Goal: Task Accomplishment & Management: Manage account settings

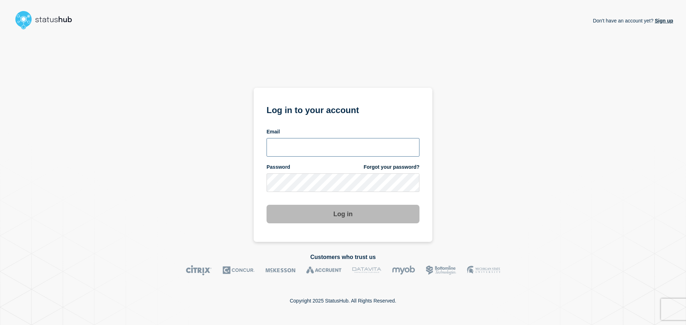
type input "[PERSON_NAME][EMAIL_ADDRESS][PERSON_NAME][DOMAIN_NAME]"
click at [388, 199] on form "Log in to your account Email [PERSON_NAME][EMAIL_ADDRESS][PERSON_NAME][DOMAIN_N…" at bounding box center [342, 163] width 153 height 121
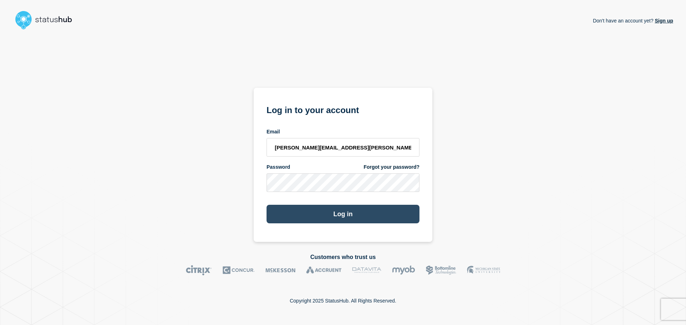
click at [375, 212] on button "Log in" at bounding box center [342, 214] width 153 height 19
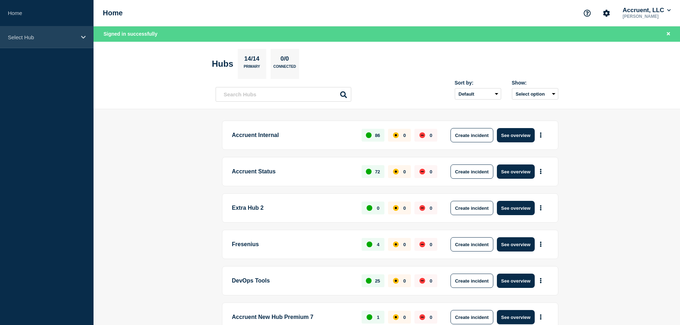
click at [71, 36] on p "Select Hub" at bounding box center [42, 37] width 69 height 6
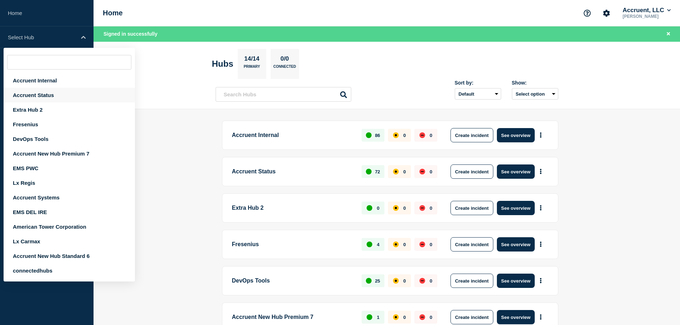
click at [41, 92] on div "Accruent Status" at bounding box center [69, 95] width 131 height 15
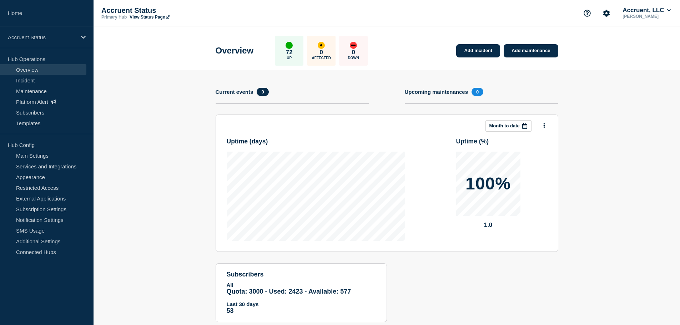
click at [145, 18] on link "View Status Page" at bounding box center [150, 17] width 40 height 5
click at [41, 159] on link "Main Settings" at bounding box center [43, 155] width 86 height 11
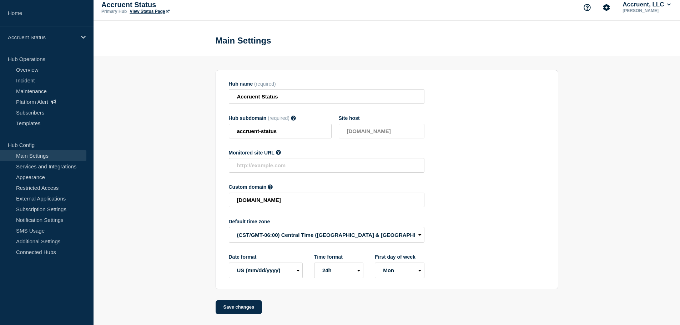
scroll to position [8, 0]
click at [46, 164] on link "Services and Integrations" at bounding box center [43, 166] width 86 height 11
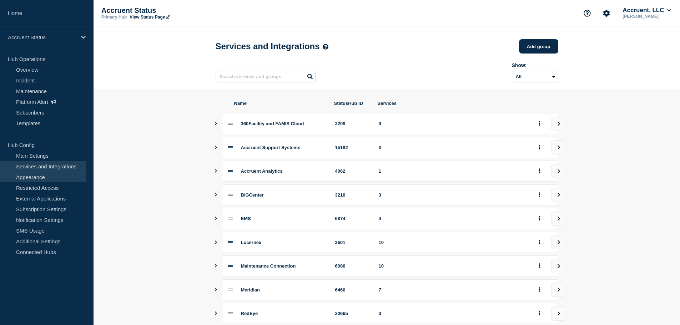
click at [47, 176] on link "Appearance" at bounding box center [43, 177] width 86 height 11
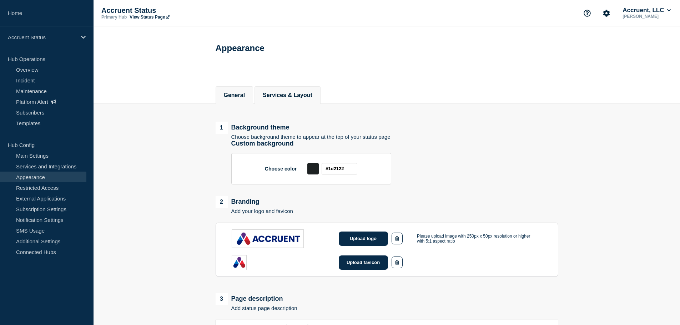
click at [288, 93] on button "Services & Layout" at bounding box center [288, 95] width 50 height 6
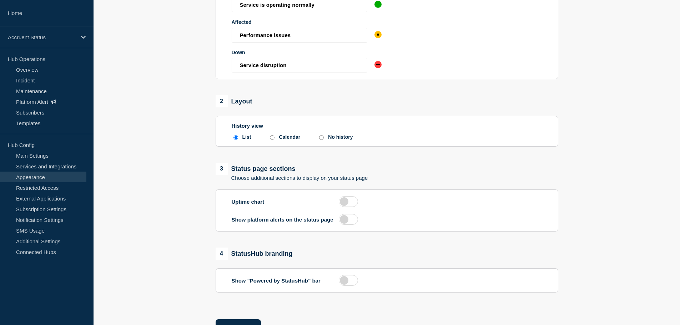
scroll to position [179, 0]
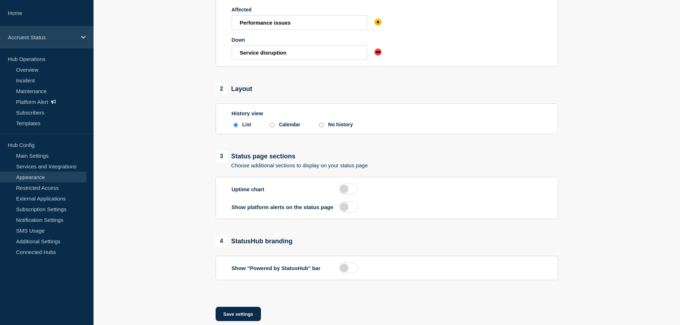
click at [46, 35] on p "Accruent Status" at bounding box center [42, 37] width 69 height 6
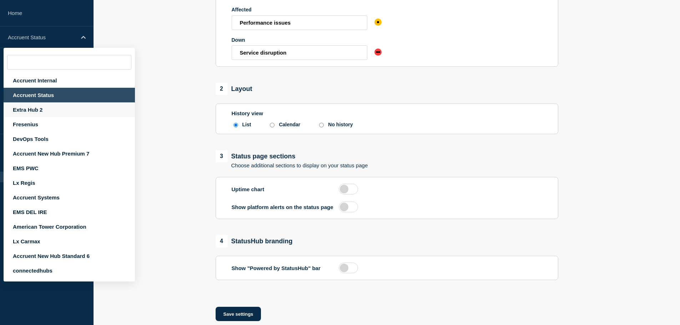
click at [36, 108] on div "Extra Hub 2" at bounding box center [69, 110] width 131 height 15
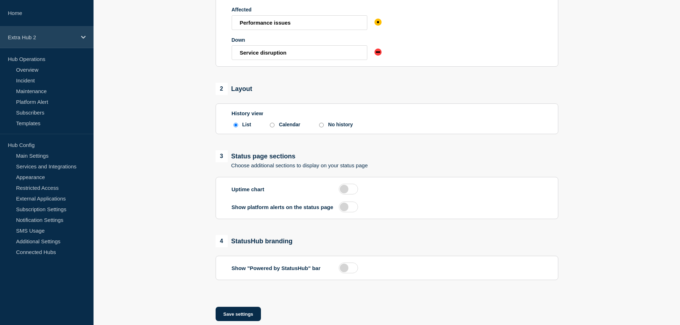
click at [67, 34] on div "Extra Hub 2" at bounding box center [47, 37] width 94 height 22
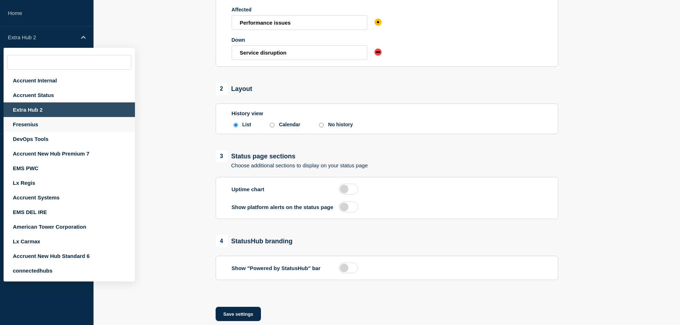
click at [36, 124] on div "Fresenius" at bounding box center [69, 124] width 131 height 15
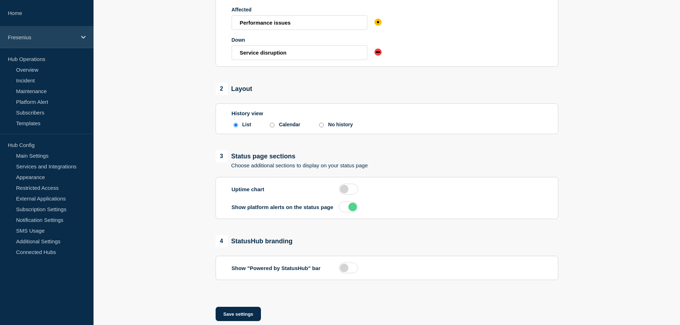
click at [81, 38] on icon at bounding box center [83, 37] width 5 height 5
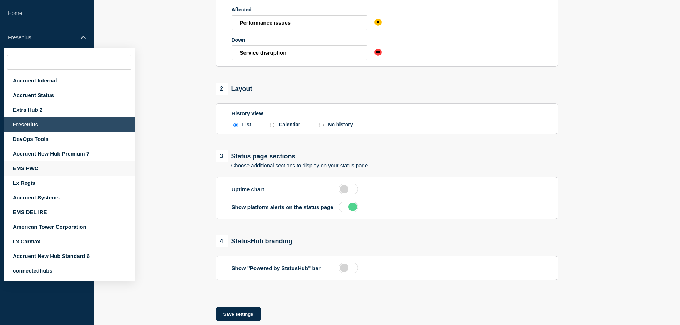
click at [49, 165] on div "EMS PWC" at bounding box center [69, 168] width 131 height 15
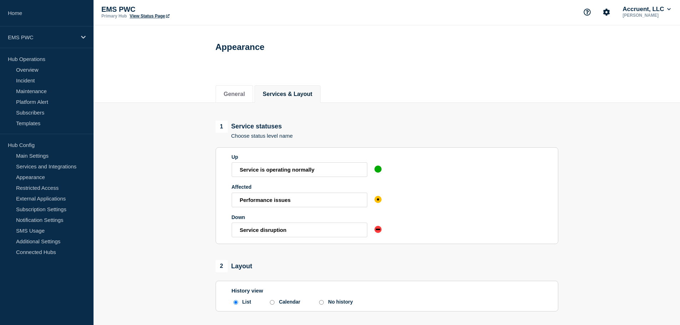
scroll to position [0, 0]
click at [310, 96] on button "Services & Layout" at bounding box center [288, 95] width 50 height 6
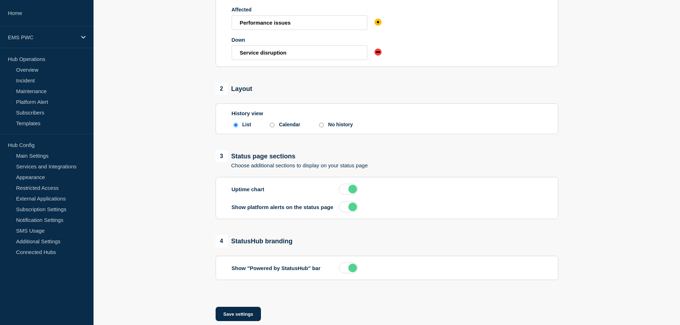
scroll to position [198, 0]
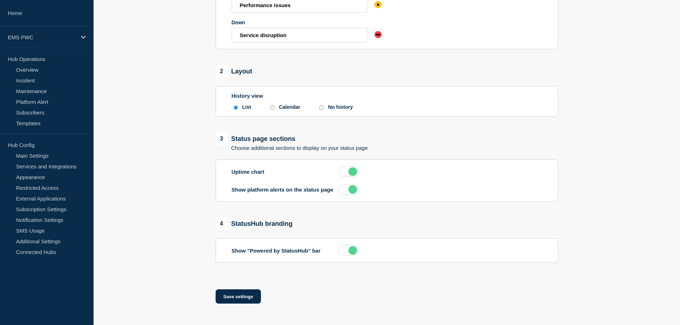
click at [352, 173] on label at bounding box center [348, 171] width 19 height 11
click at [0, 0] on input "checkbox" at bounding box center [0, 0] width 0 height 0
click at [80, 37] on div "EMS PWC" at bounding box center [47, 37] width 94 height 22
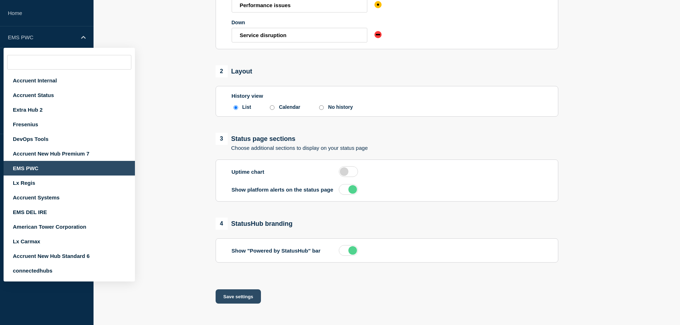
click at [237, 294] on button "Save settings" at bounding box center [239, 297] width 46 height 14
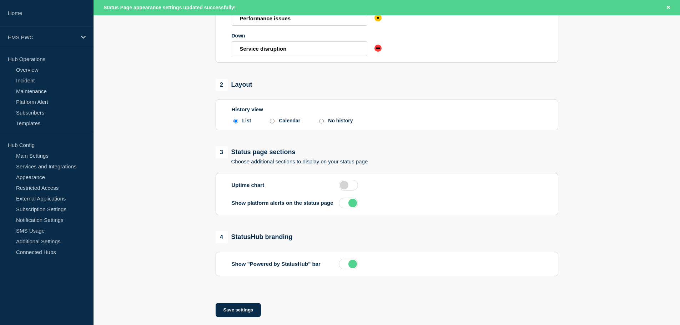
scroll to position [213, 0]
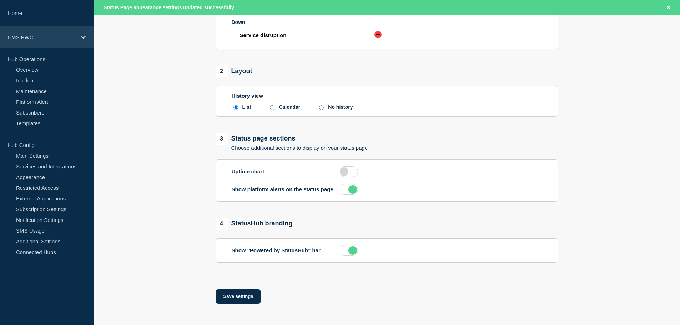
click at [58, 35] on p "EMS PWC" at bounding box center [42, 37] width 69 height 6
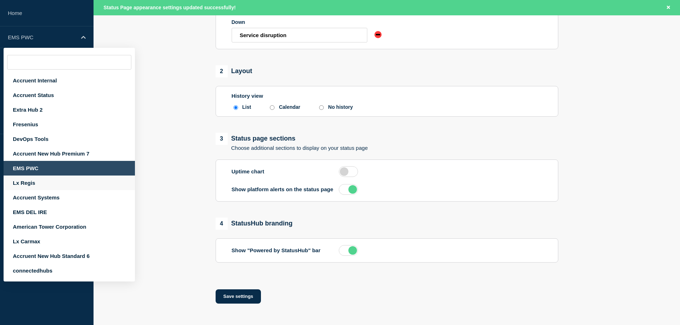
click at [41, 185] on div "Lx Regis" at bounding box center [69, 183] width 131 height 15
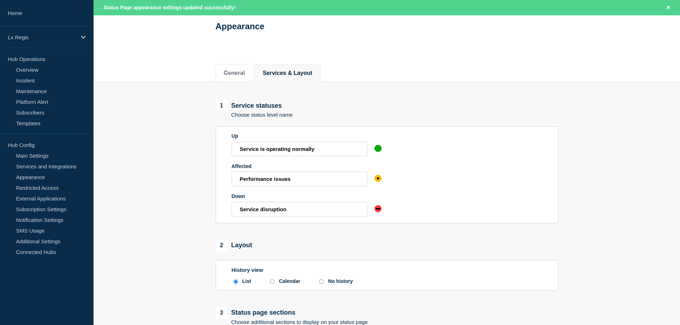
scroll to position [179, 0]
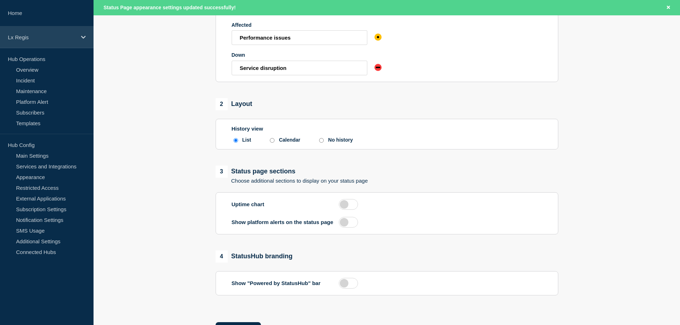
click at [63, 32] on div "Lx Regis" at bounding box center [47, 37] width 94 height 22
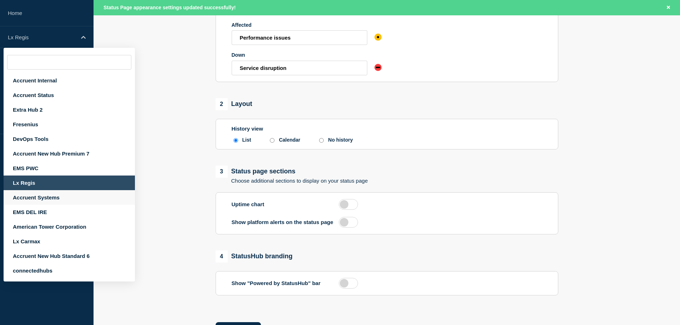
click at [39, 200] on div "Accruent Systems" at bounding box center [69, 197] width 131 height 15
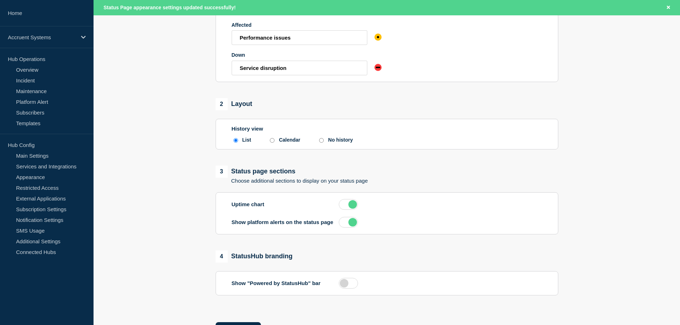
click at [356, 207] on label at bounding box center [348, 204] width 19 height 11
click at [0, 0] on input "checkbox" at bounding box center [0, 0] width 0 height 0
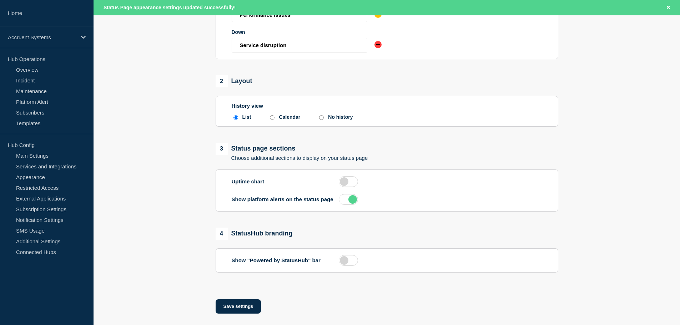
scroll to position [213, 0]
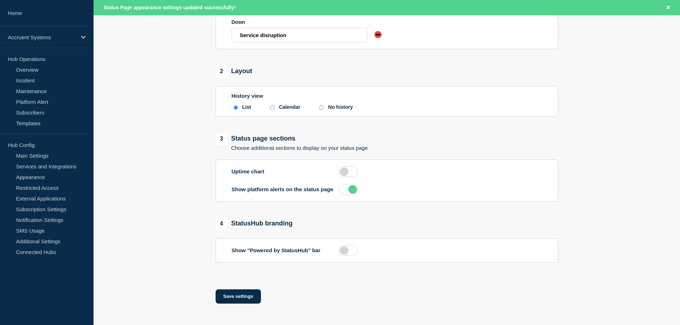
click at [237, 289] on div "Save settings" at bounding box center [387, 297] width 343 height 36
click at [239, 297] on button "Save settings" at bounding box center [239, 297] width 46 height 14
click at [81, 36] on icon at bounding box center [83, 37] width 5 height 5
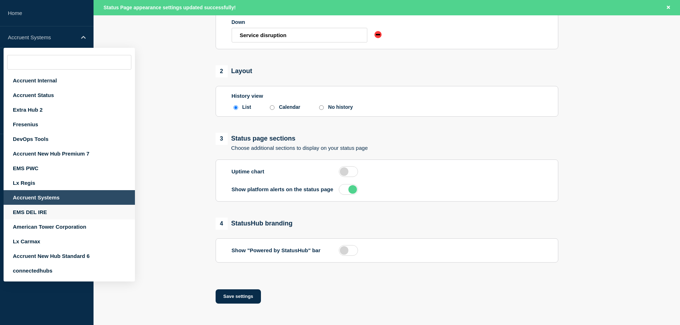
click at [33, 213] on div "EMS DEL IRE" at bounding box center [69, 212] width 131 height 15
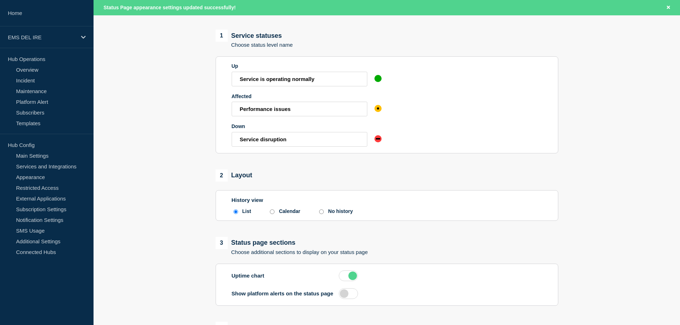
scroll to position [143, 0]
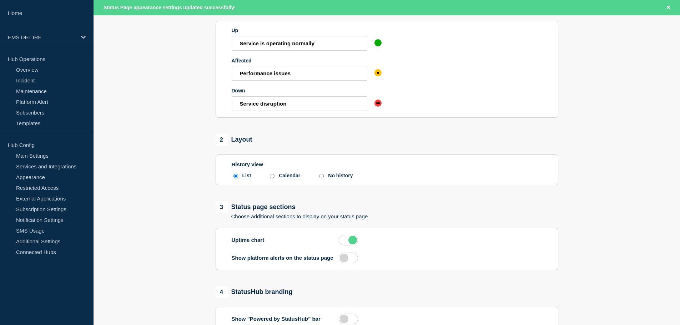
click at [351, 240] on label at bounding box center [348, 240] width 19 height 11
click at [0, 0] on input "checkbox" at bounding box center [0, 0] width 0 height 0
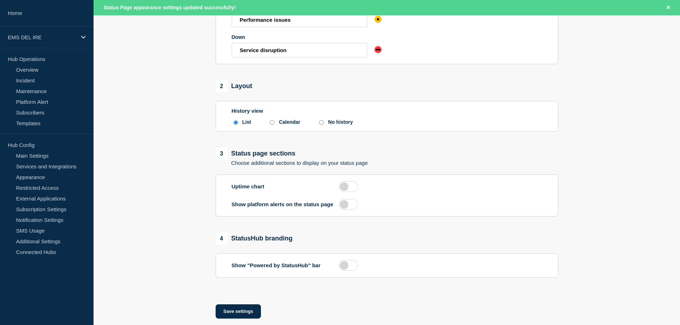
scroll to position [213, 0]
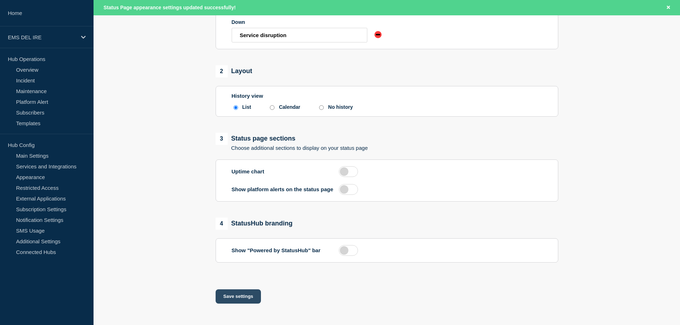
click at [245, 298] on button "Save settings" at bounding box center [239, 297] width 46 height 14
click at [73, 38] on p "EMS DEL IRE" at bounding box center [42, 37] width 69 height 6
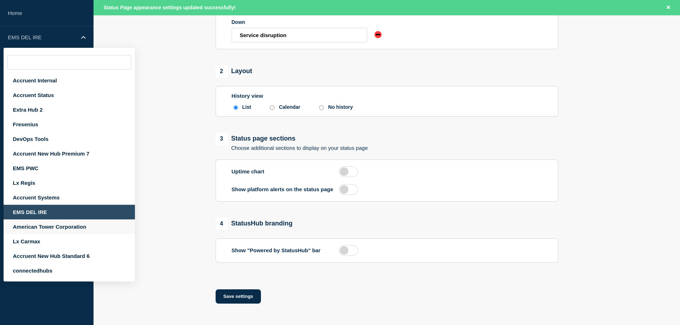
click at [49, 226] on div "American Tower Corporation" at bounding box center [69, 227] width 131 height 15
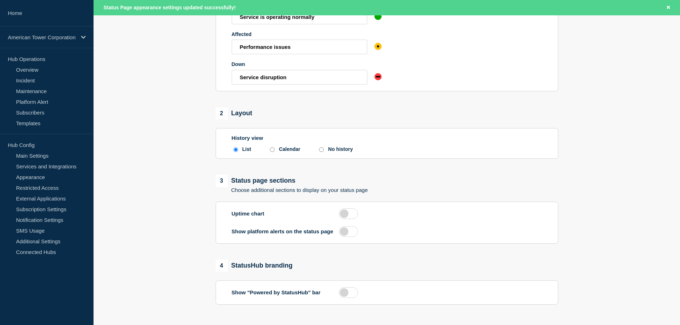
scroll to position [179, 0]
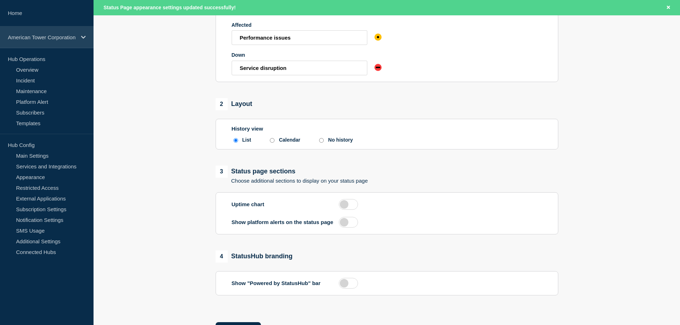
click at [60, 39] on p "American Tower Corporation" at bounding box center [42, 37] width 69 height 6
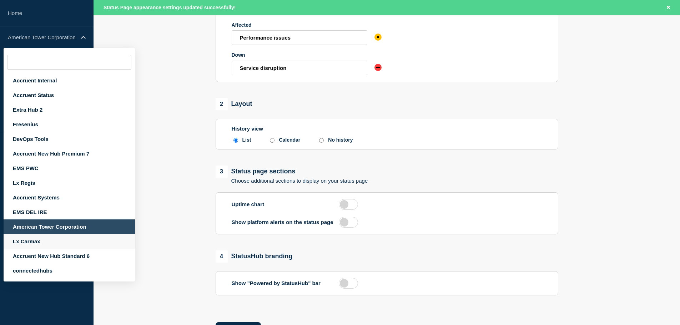
click at [51, 241] on div "Lx Carmax" at bounding box center [69, 241] width 131 height 15
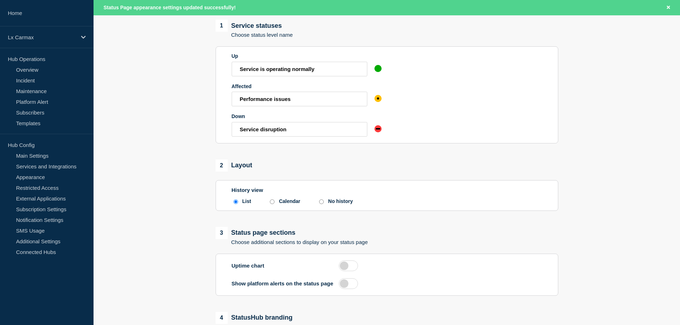
scroll to position [213, 0]
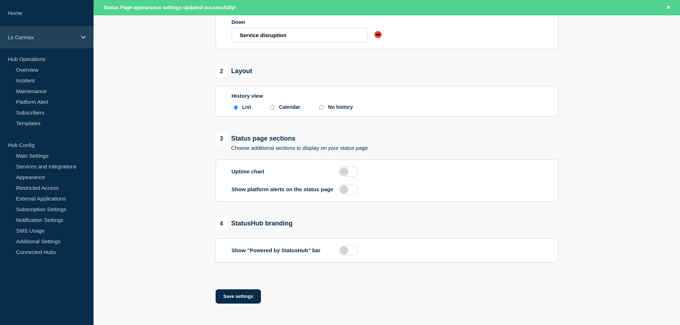
click at [70, 37] on p "Lx Carmax" at bounding box center [42, 37] width 69 height 6
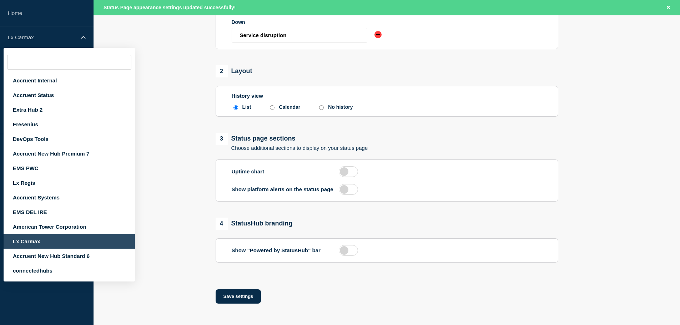
click at [169, 208] on main "1 Service statuses Choose status level name Up Service is operating normally Af…" at bounding box center [387, 110] width 587 height 407
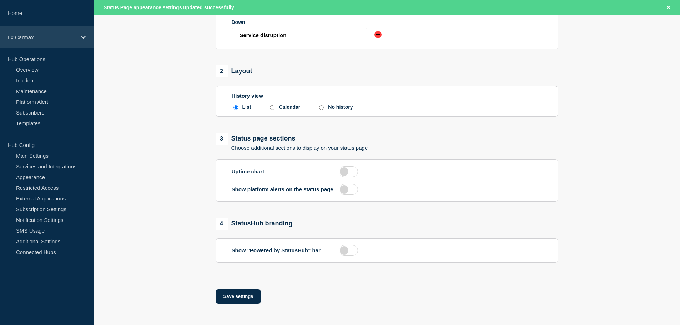
click at [74, 33] on div "Lx Carmax" at bounding box center [47, 37] width 94 height 22
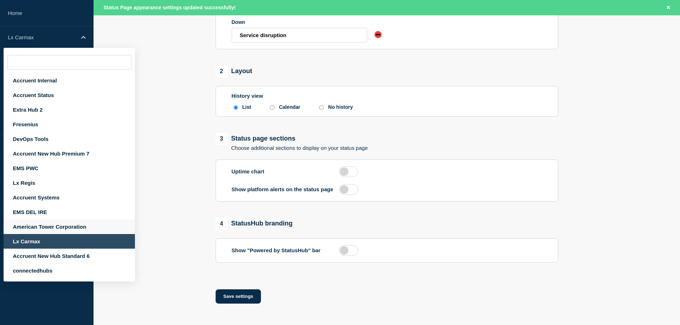
click at [59, 222] on div "American Tower Corporation" at bounding box center [69, 227] width 131 height 15
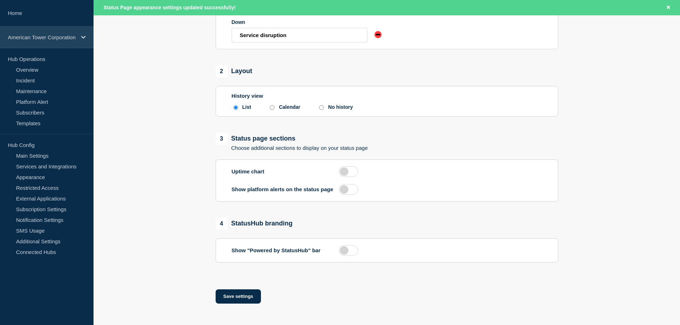
click at [70, 39] on p "American Tower Corporation" at bounding box center [42, 37] width 69 height 6
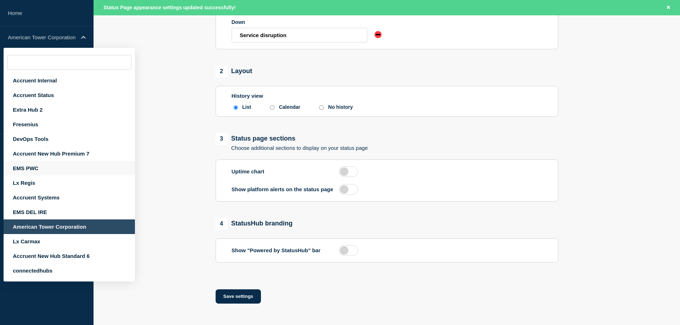
click at [43, 167] on div "EMS PWC" at bounding box center [69, 168] width 131 height 15
